Goal: Task Accomplishment & Management: Manage account settings

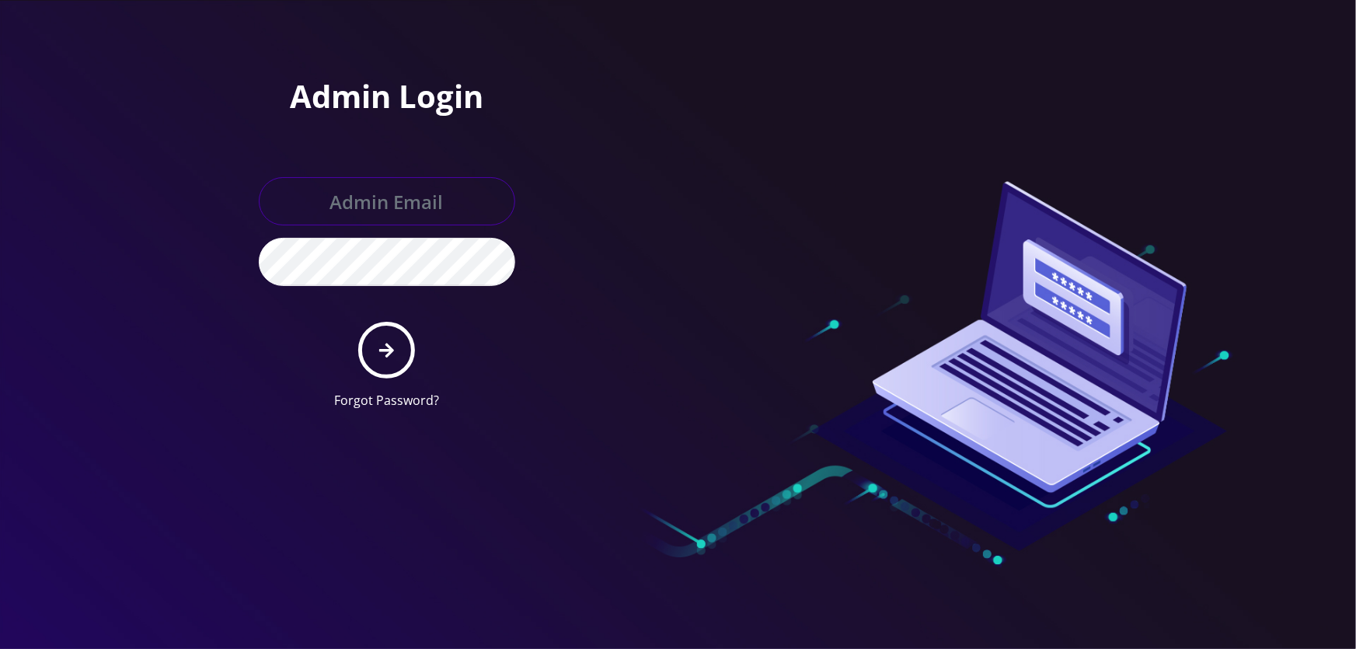
type input "tyriek@teltik.com"
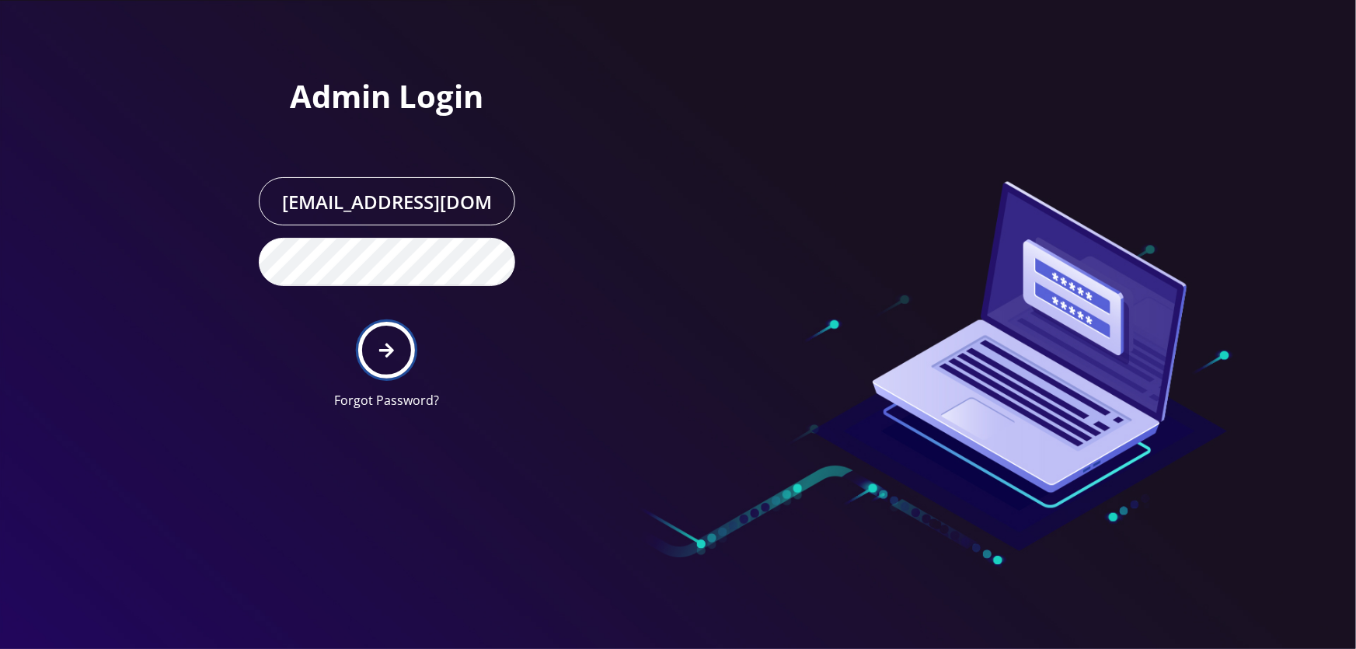
click at [380, 358] on button "submit" at bounding box center [386, 350] width 57 height 57
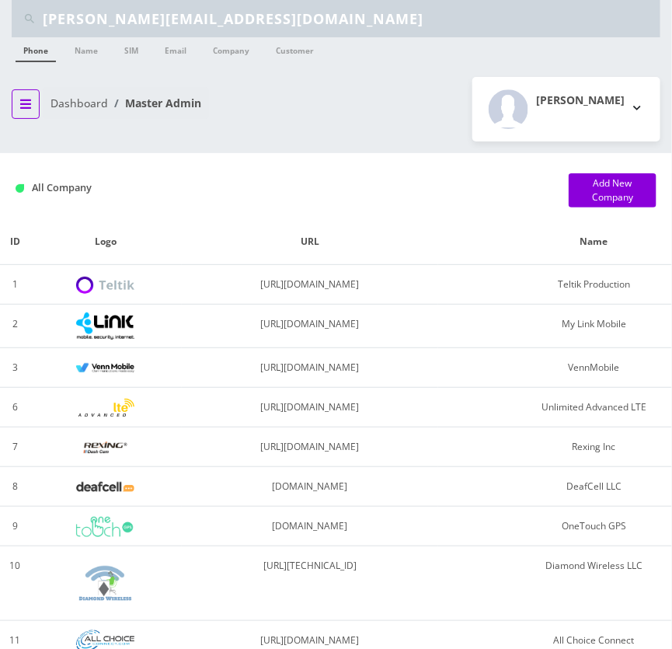
click at [31, 102] on button "breadcrumb" at bounding box center [26, 104] width 28 height 30
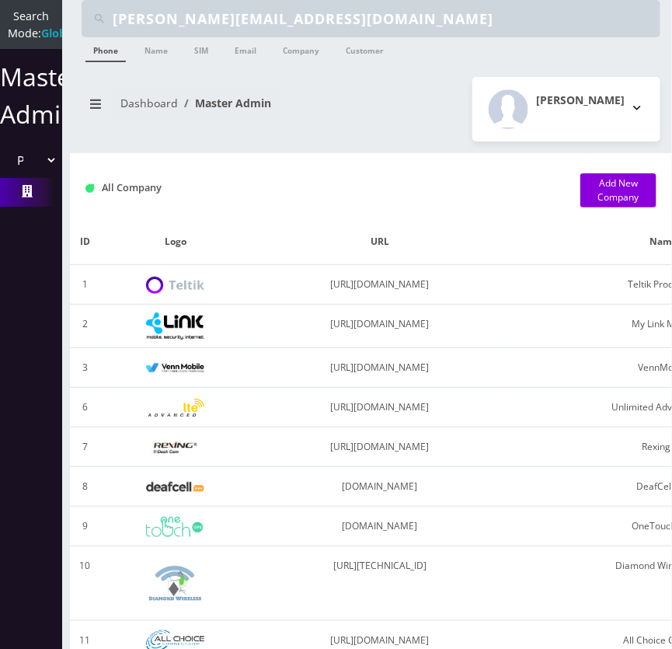
click at [40, 167] on select "Please select a Company Teltik Production My Link Mobile VennMobile Unlimited A…" at bounding box center [31, 160] width 53 height 30
select select "23"
click at [5, 162] on select "Please select a Company Teltik Production My Link Mobile VennMobile Unlimited A…" at bounding box center [31, 160] width 53 height 30
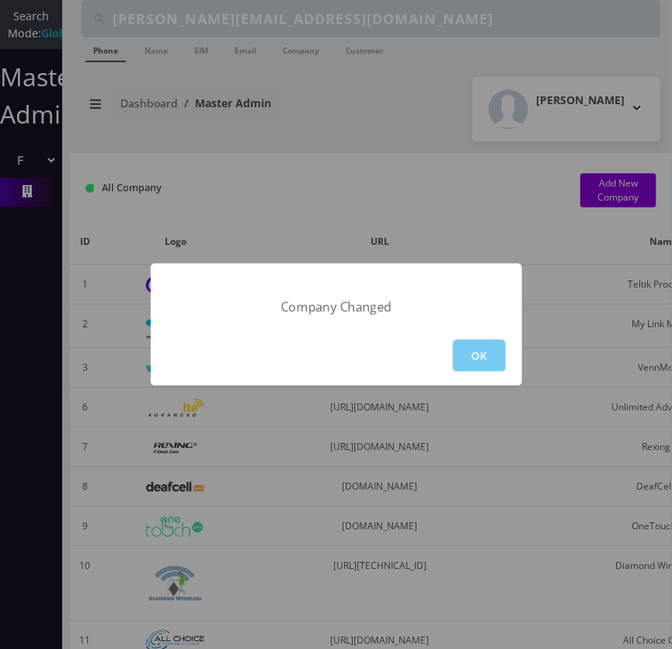
click at [474, 360] on button "OK" at bounding box center [479, 356] width 53 height 32
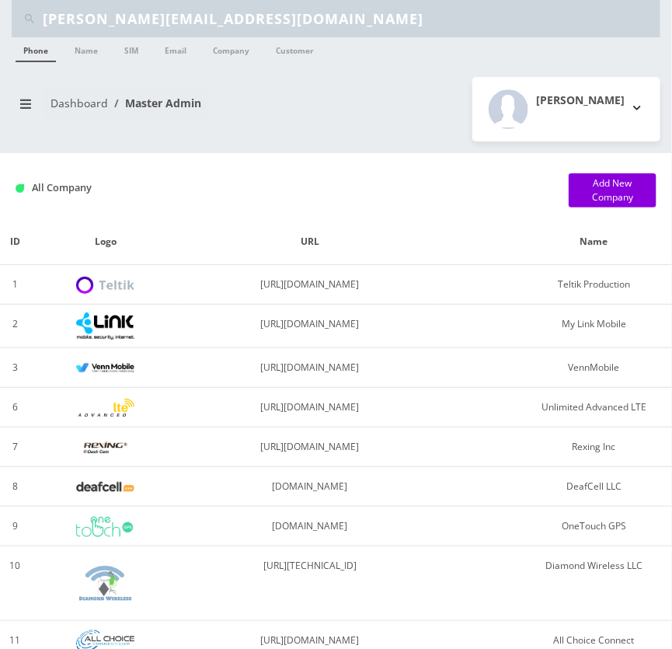
click at [158, 19] on input "walter.b@atrigos.com" at bounding box center [350, 19] width 614 height 30
paste input "[PERSON_NAME]"
type input "chaya nuchomson"
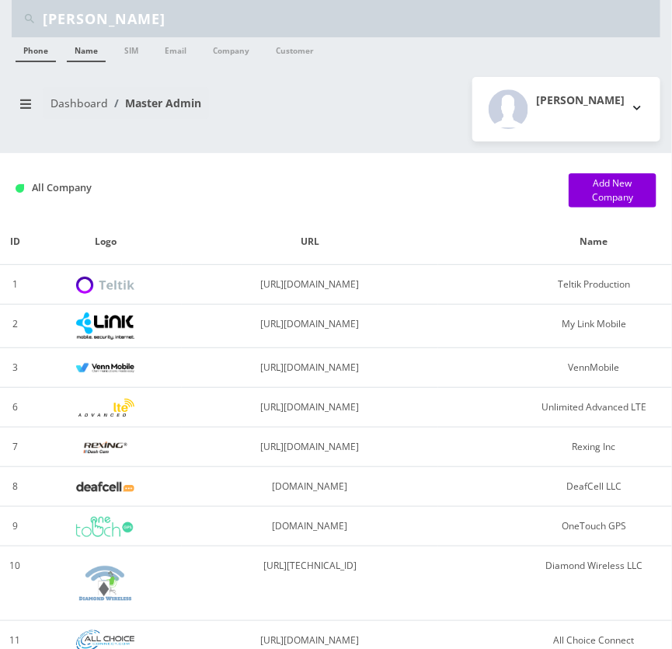
click at [75, 46] on link "Name" at bounding box center [86, 49] width 39 height 25
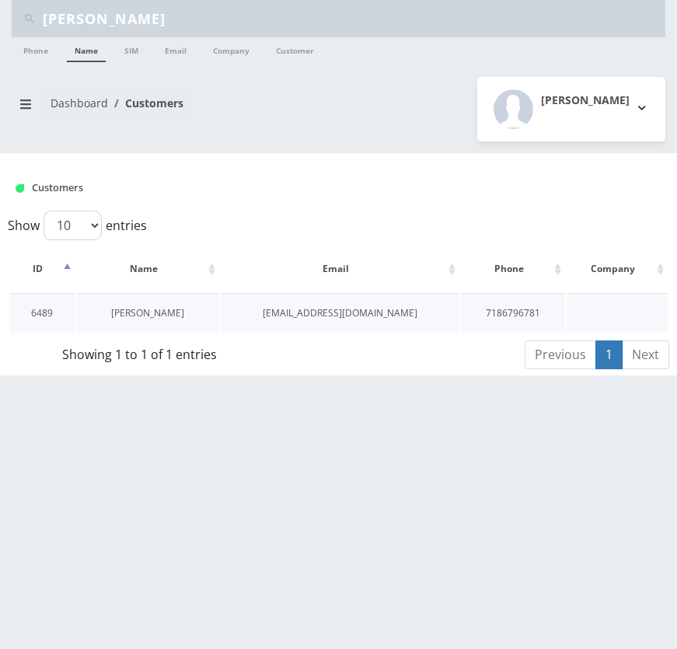
click at [178, 312] on link "[PERSON_NAME]" at bounding box center [147, 312] width 73 height 13
